Goal: Task Accomplishment & Management: Manage account settings

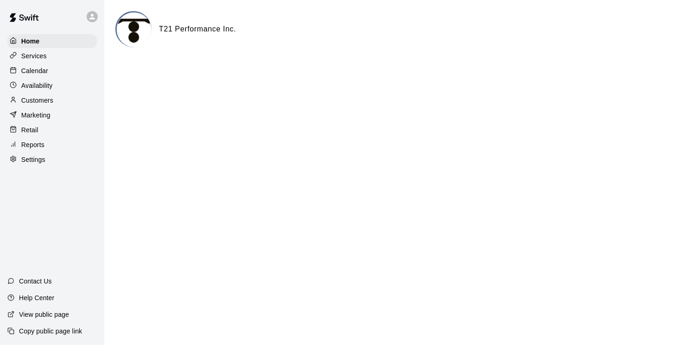
click at [40, 71] on p "Calendar" at bounding box center [34, 70] width 27 height 9
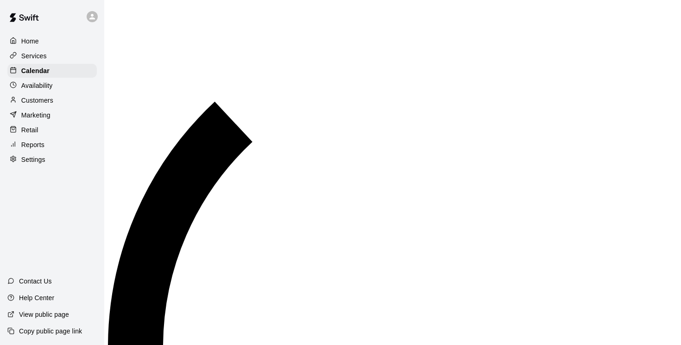
scroll to position [401, 0]
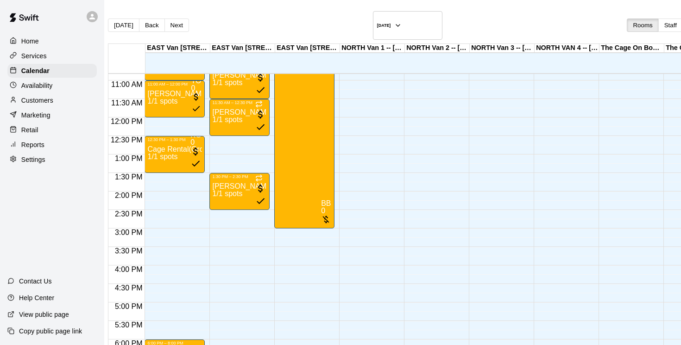
click at [31, 160] on p "Settings" at bounding box center [33, 159] width 24 height 9
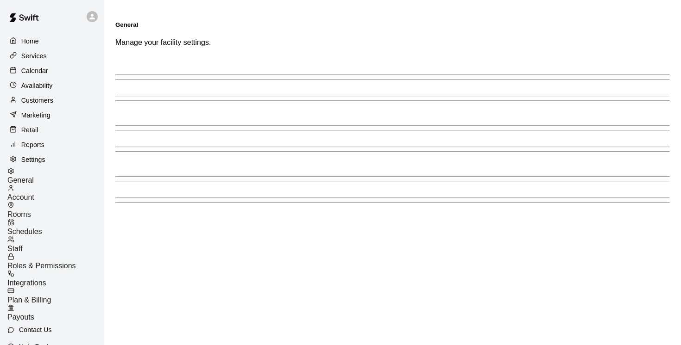
scroll to position [2092, 0]
select select "**"
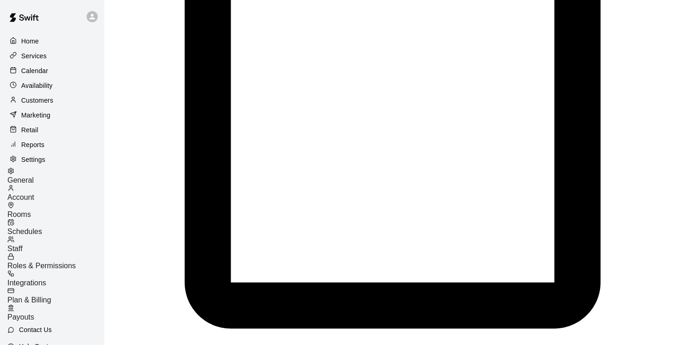
click at [23, 245] on span "Staff" at bounding box center [14, 249] width 15 height 8
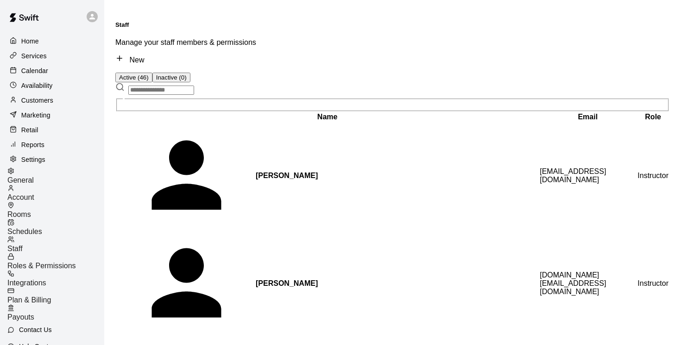
click at [23, 245] on span "Staff" at bounding box center [14, 249] width 15 height 8
click at [42, 228] on span "Schedules" at bounding box center [24, 232] width 35 height 8
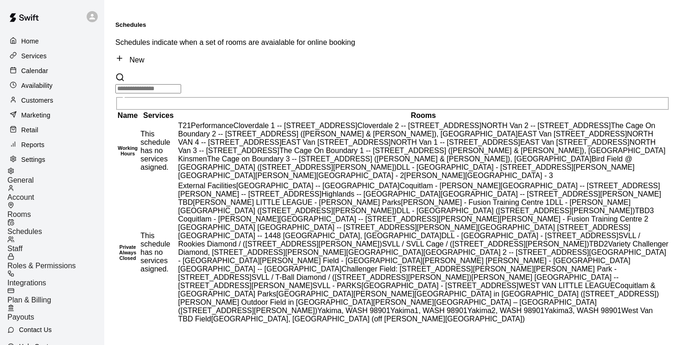
click at [31, 211] on span "Rooms" at bounding box center [19, 215] width 24 height 8
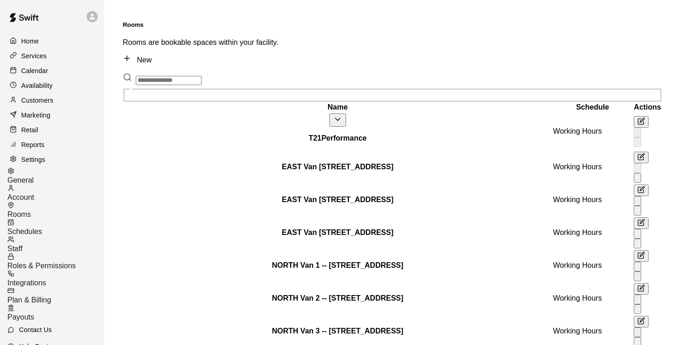
click at [44, 262] on span "Roles & Permissions" at bounding box center [41, 266] width 69 height 8
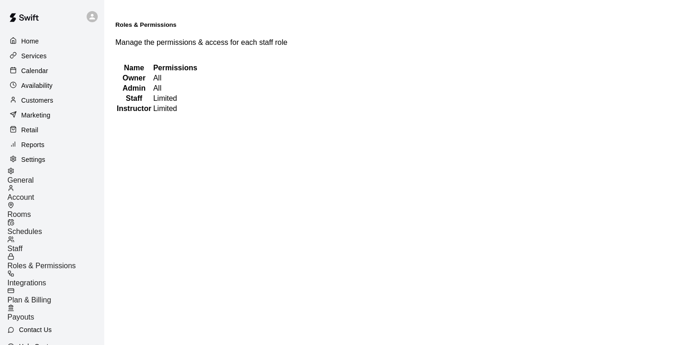
click at [23, 245] on span "Staff" at bounding box center [14, 249] width 15 height 8
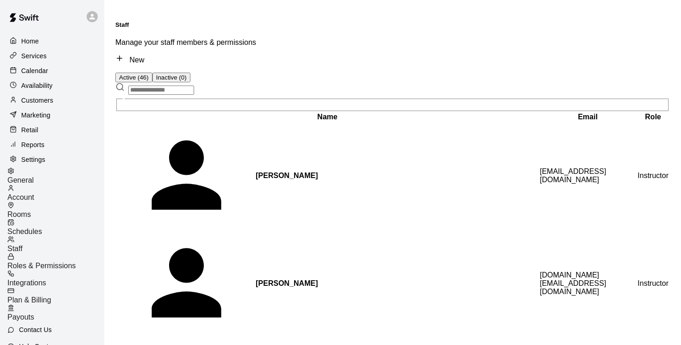
click at [155, 86] on input "text" at bounding box center [161, 90] width 66 height 9
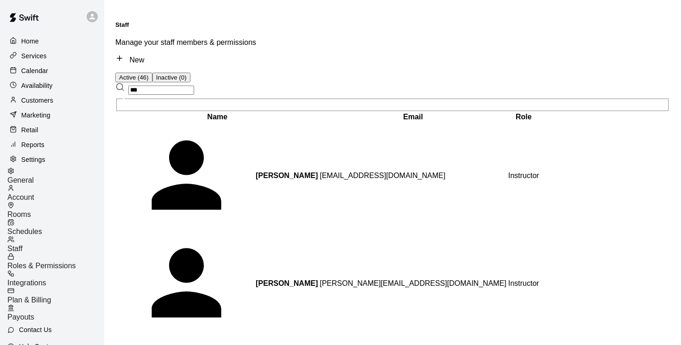
type input "***"
click at [170, 135] on div "[PERSON_NAME]" at bounding box center [217, 176] width 201 height 106
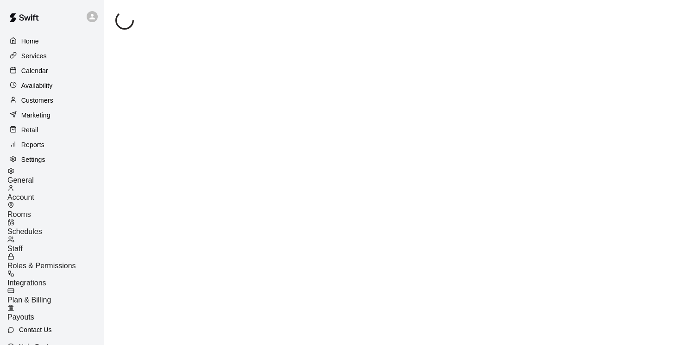
select select "**"
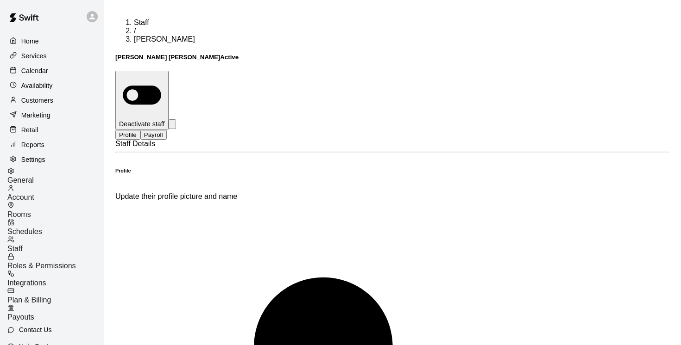
click at [31, 211] on span "Rooms" at bounding box center [19, 215] width 24 height 8
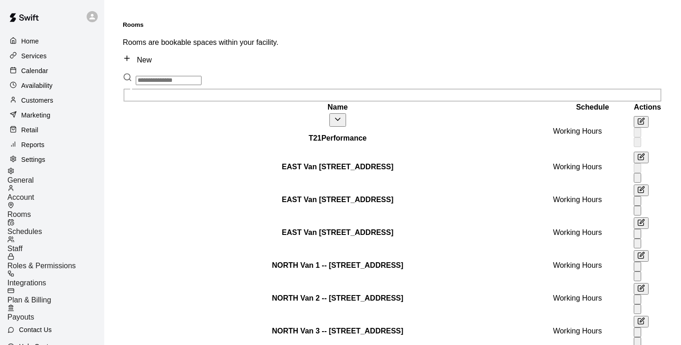
click at [42, 228] on span "Schedules" at bounding box center [24, 232] width 35 height 8
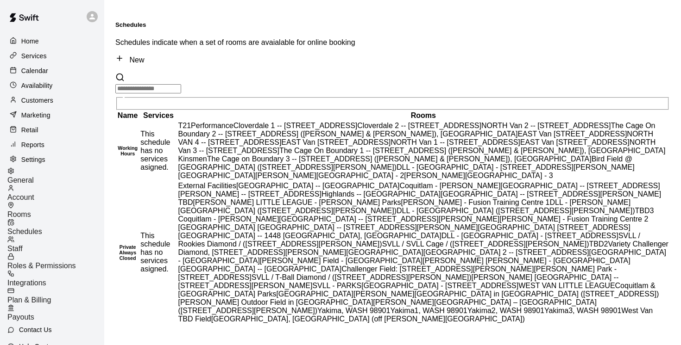
click at [31, 141] on p "Reports" at bounding box center [32, 144] width 23 height 9
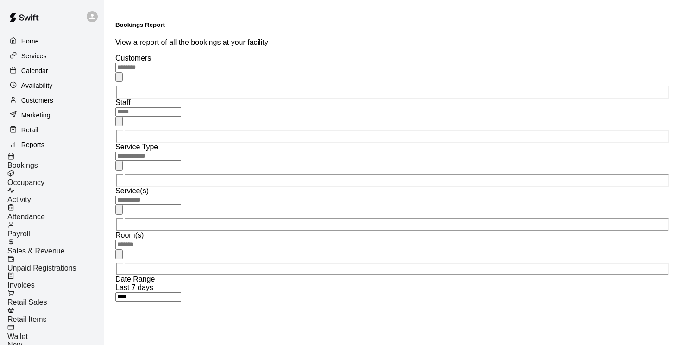
click at [41, 58] on p "Services" at bounding box center [33, 55] width 25 height 9
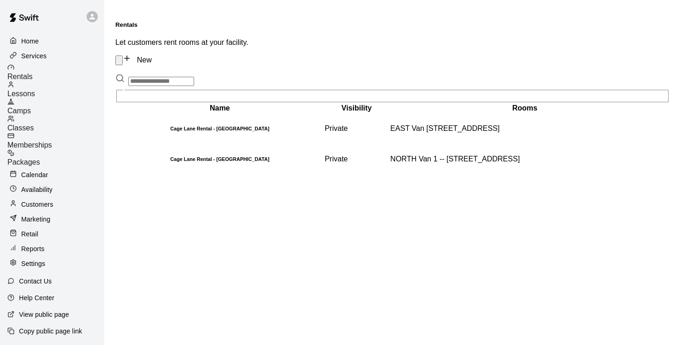
click at [36, 170] on p "Calendar" at bounding box center [34, 174] width 27 height 9
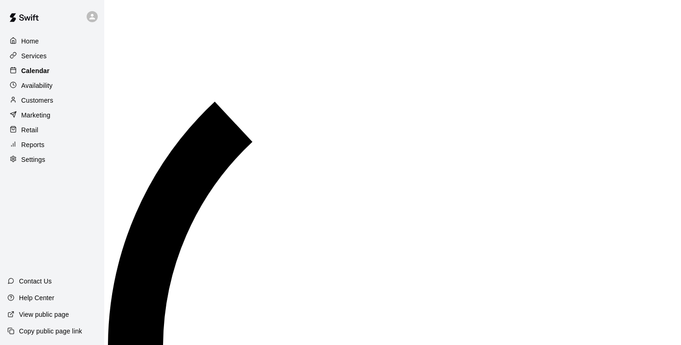
scroll to position [401, 0]
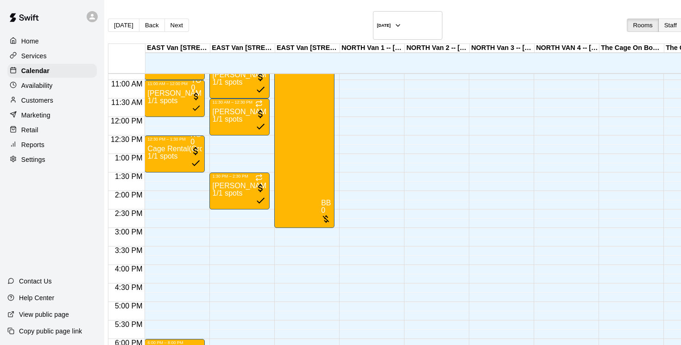
click at [658, 19] on button "Staff" at bounding box center [670, 25] width 25 height 13
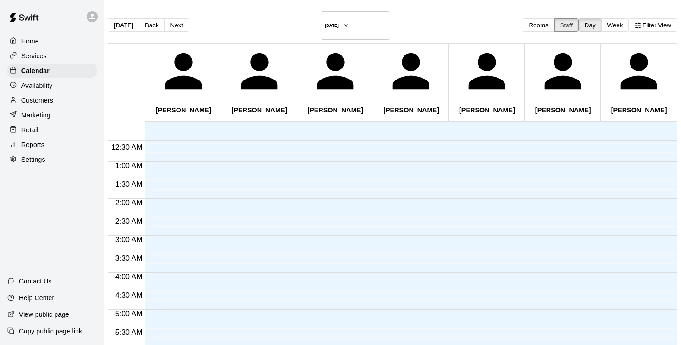
scroll to position [0, 0]
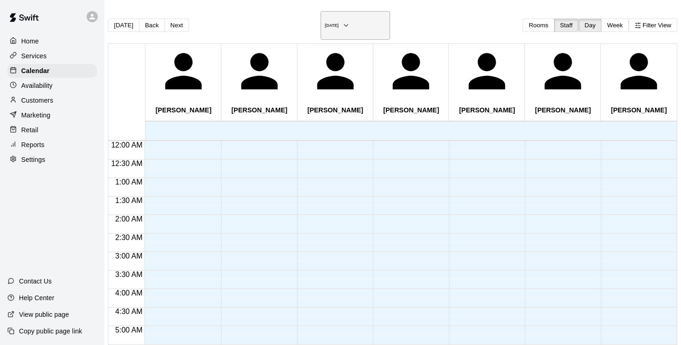
click at [348, 25] on icon "button" at bounding box center [346, 26] width 4 height 2
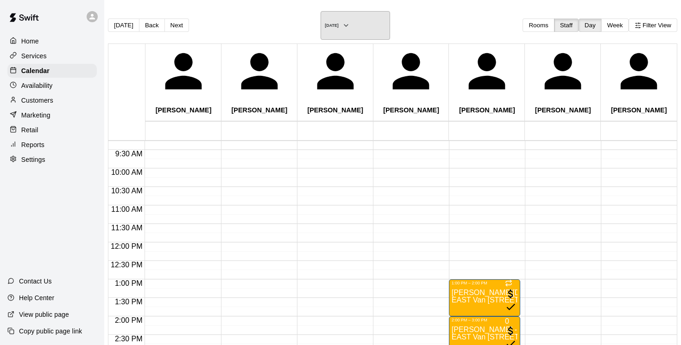
scroll to position [344, 0]
click at [350, 20] on icon "button" at bounding box center [345, 25] width 7 height 11
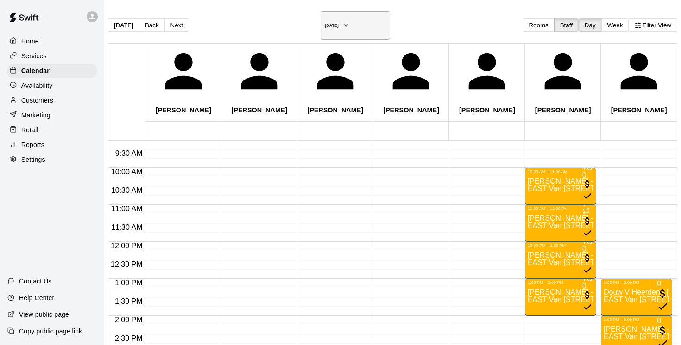
click at [348, 25] on icon "button" at bounding box center [346, 26] width 4 height 2
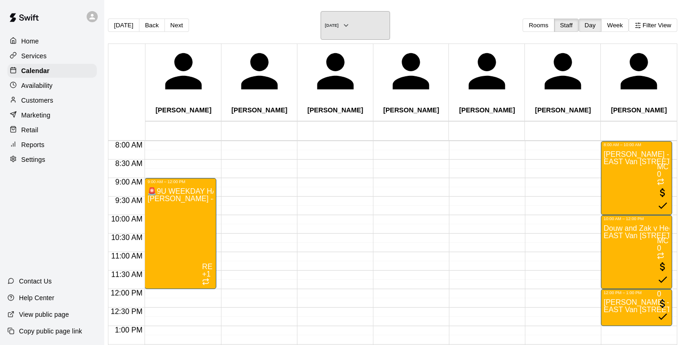
scroll to position [295, 0]
